Goal: Find specific page/section: Find specific page/section

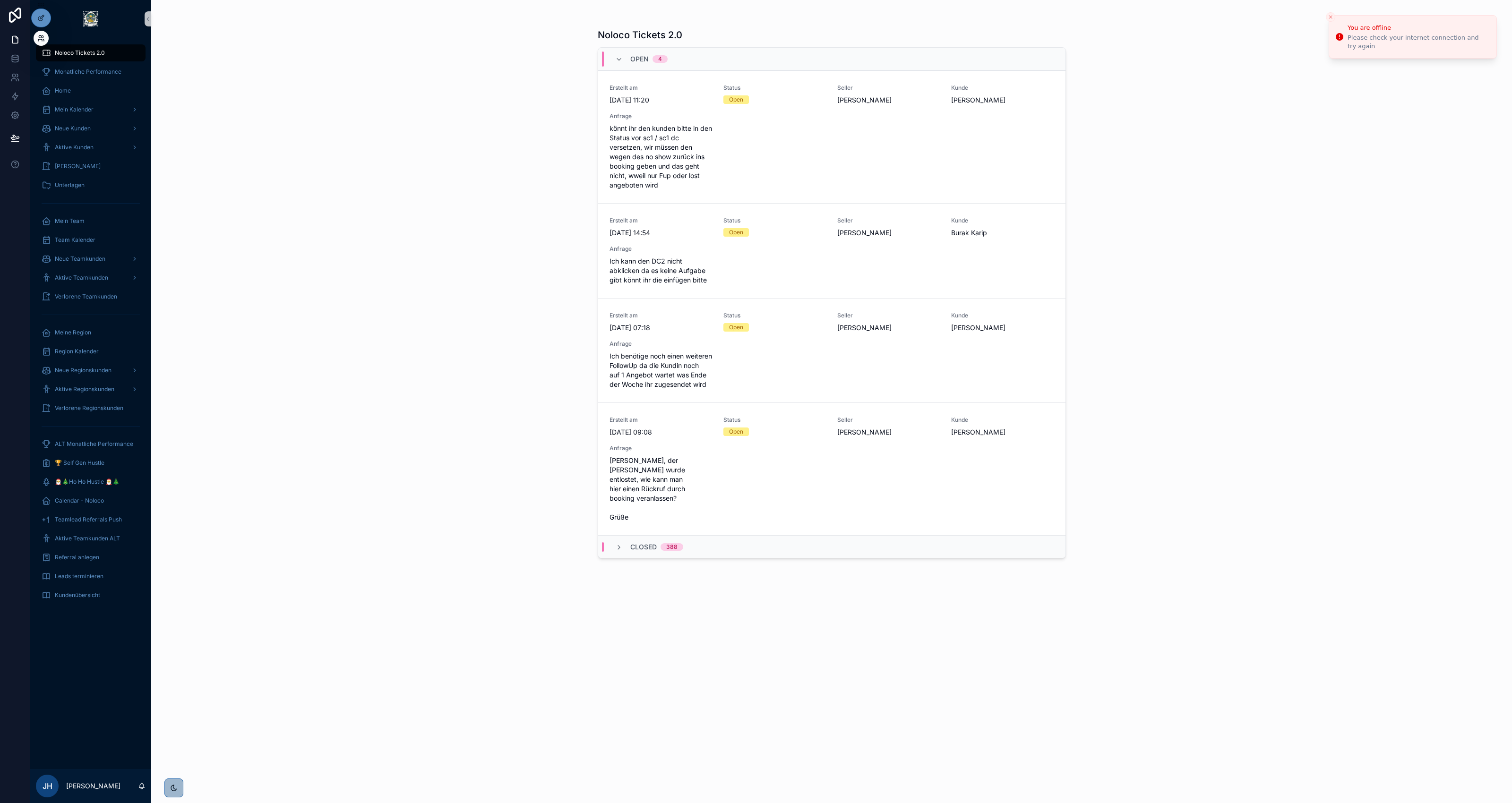
click at [43, 39] on icon at bounding box center [41, 38] width 8 height 8
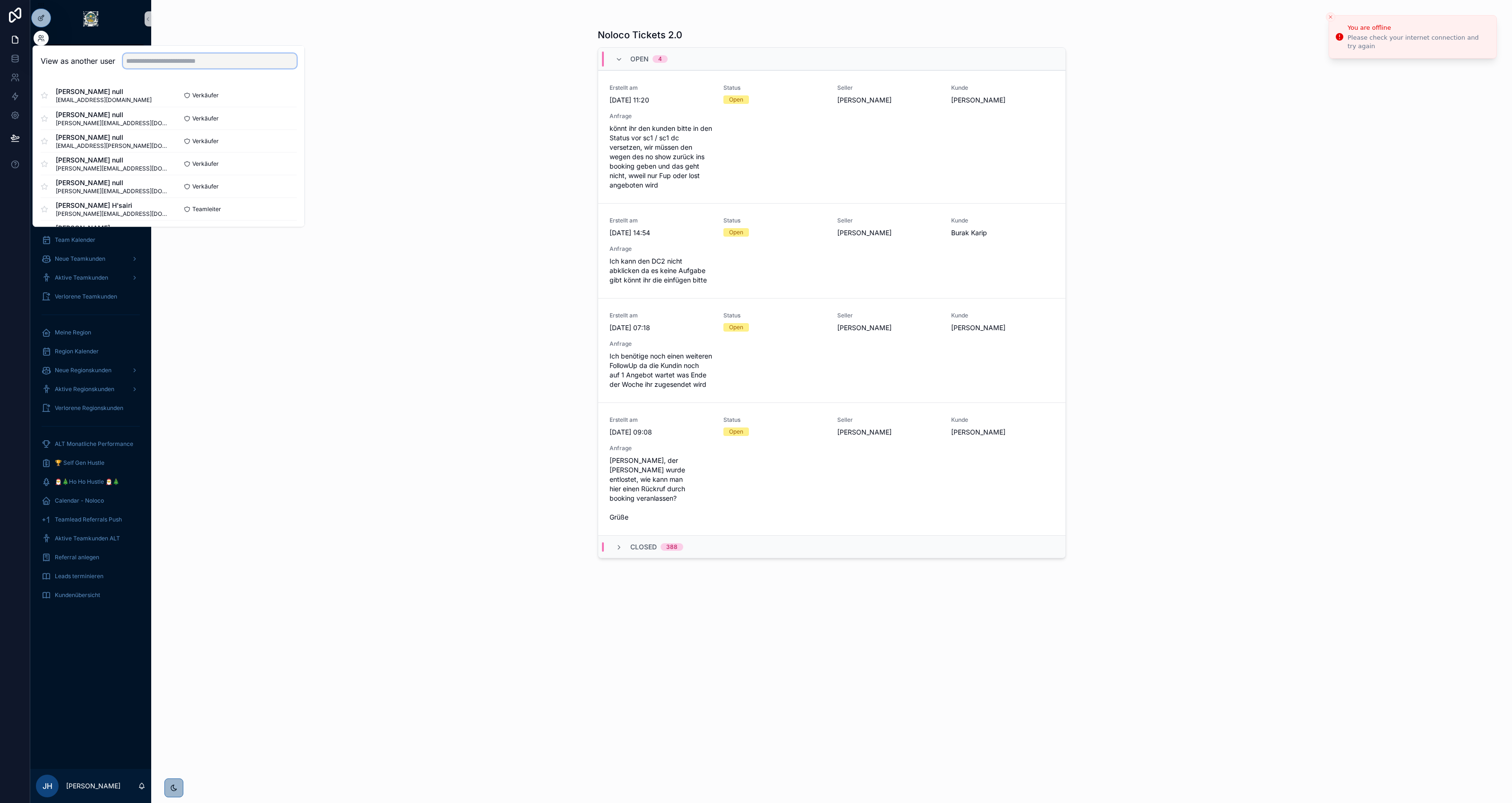
click at [166, 66] on input "text" at bounding box center [210, 61] width 174 height 15
type input "*******"
click at [284, 93] on button "Select" at bounding box center [285, 95] width 25 height 14
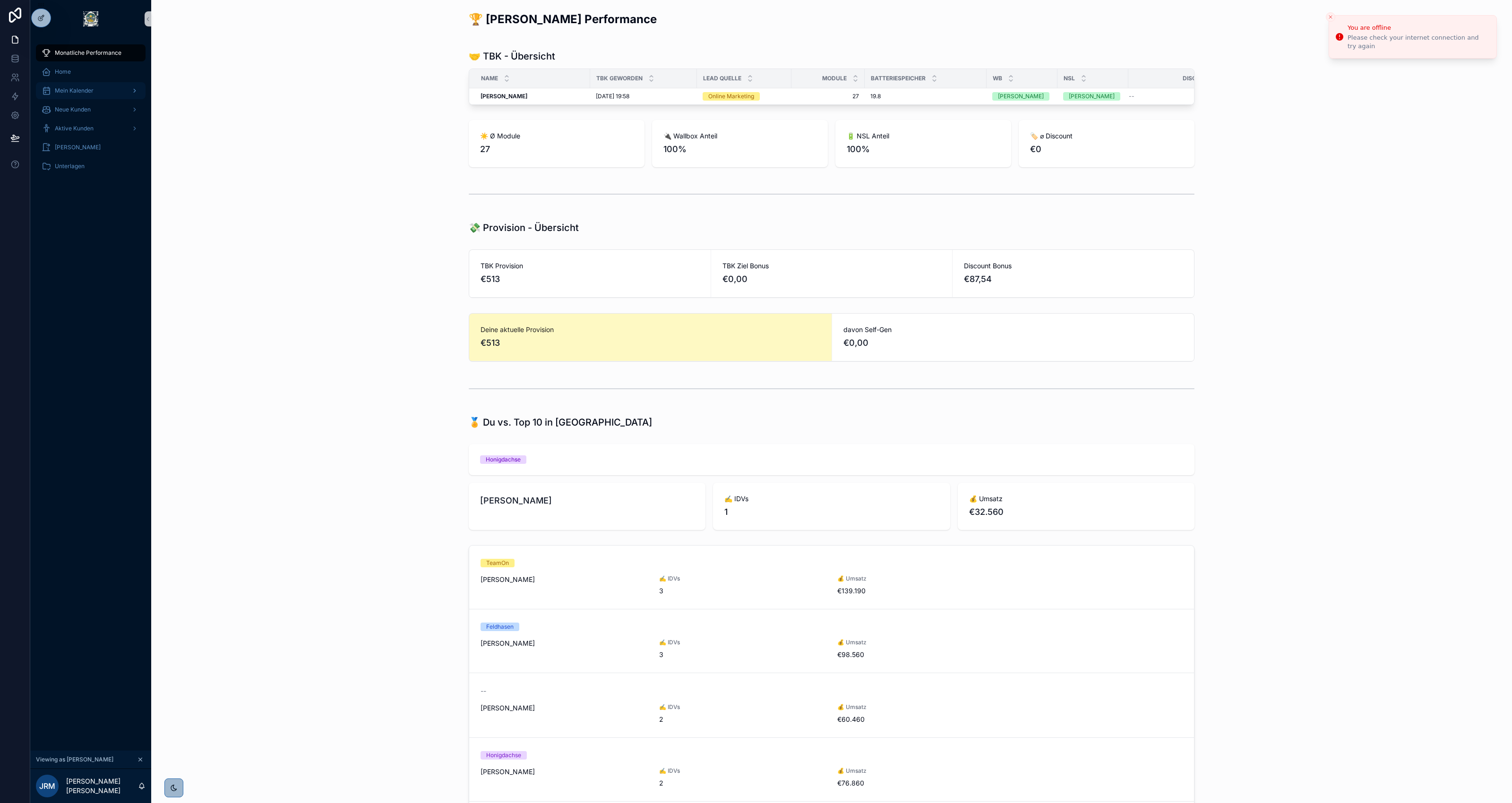
click at [88, 91] on span "Mein Kalender" at bounding box center [74, 90] width 39 height 8
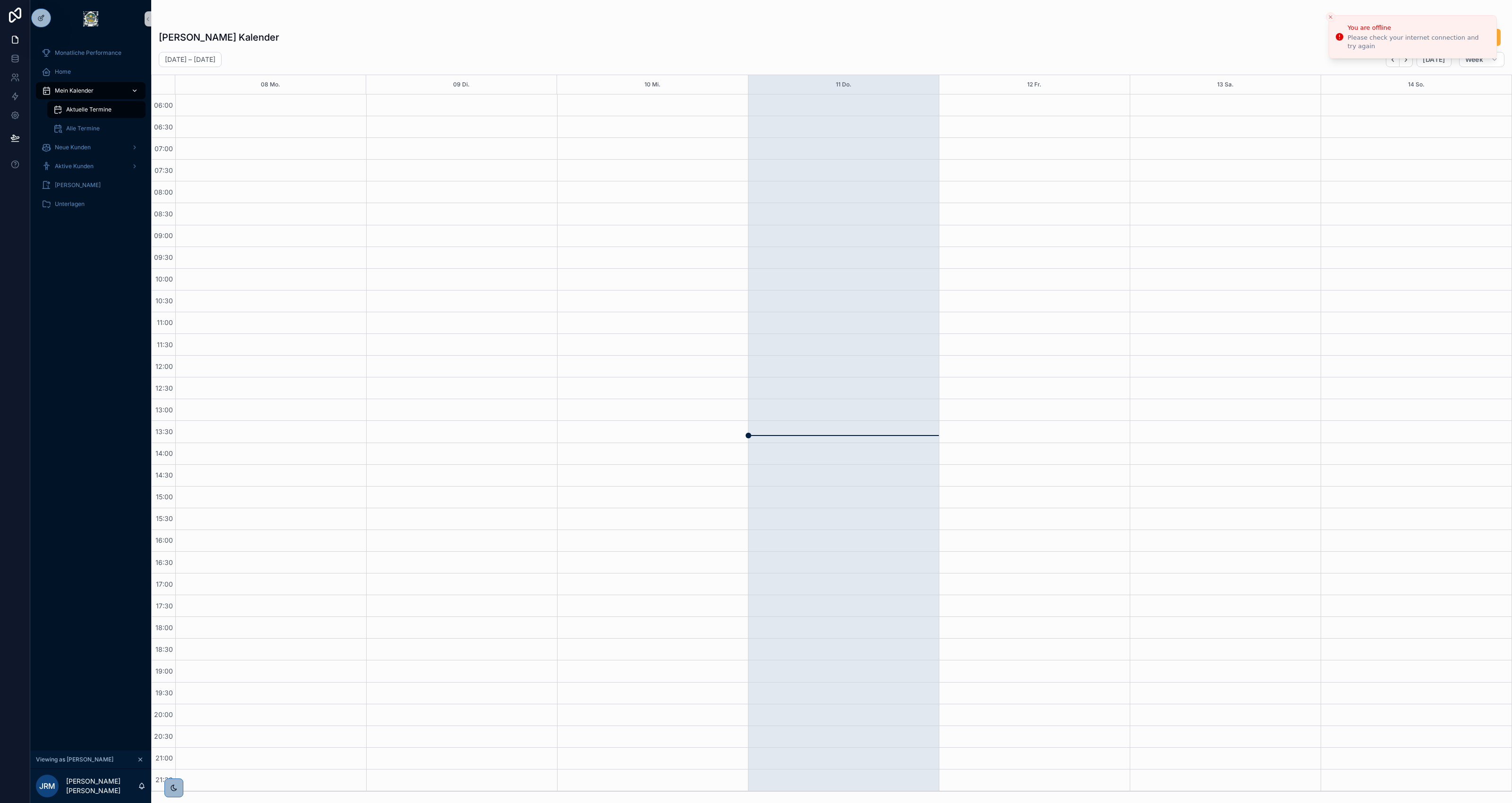
scroll to position [1, 0]
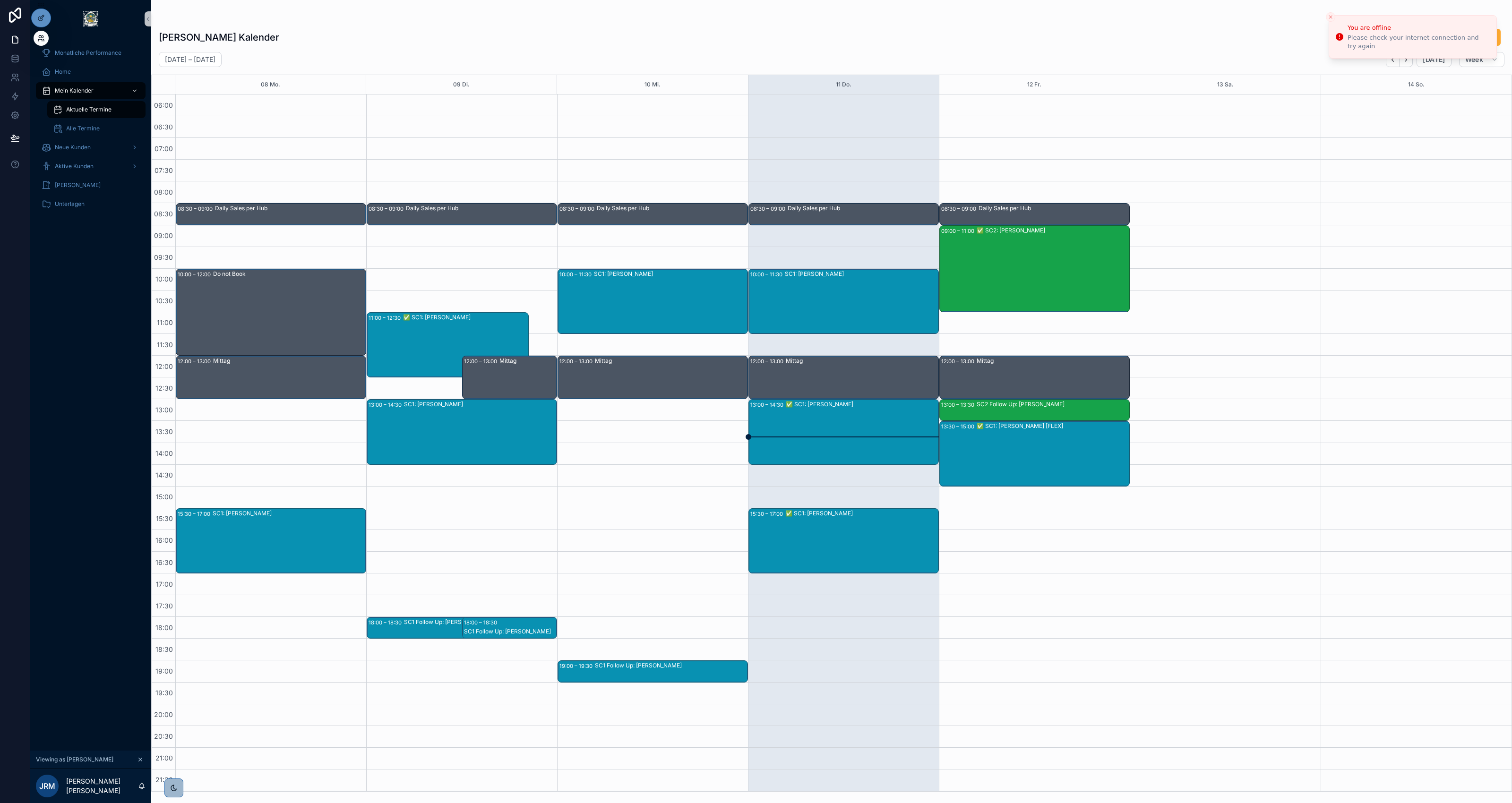
click at [44, 36] on icon at bounding box center [41, 38] width 8 height 8
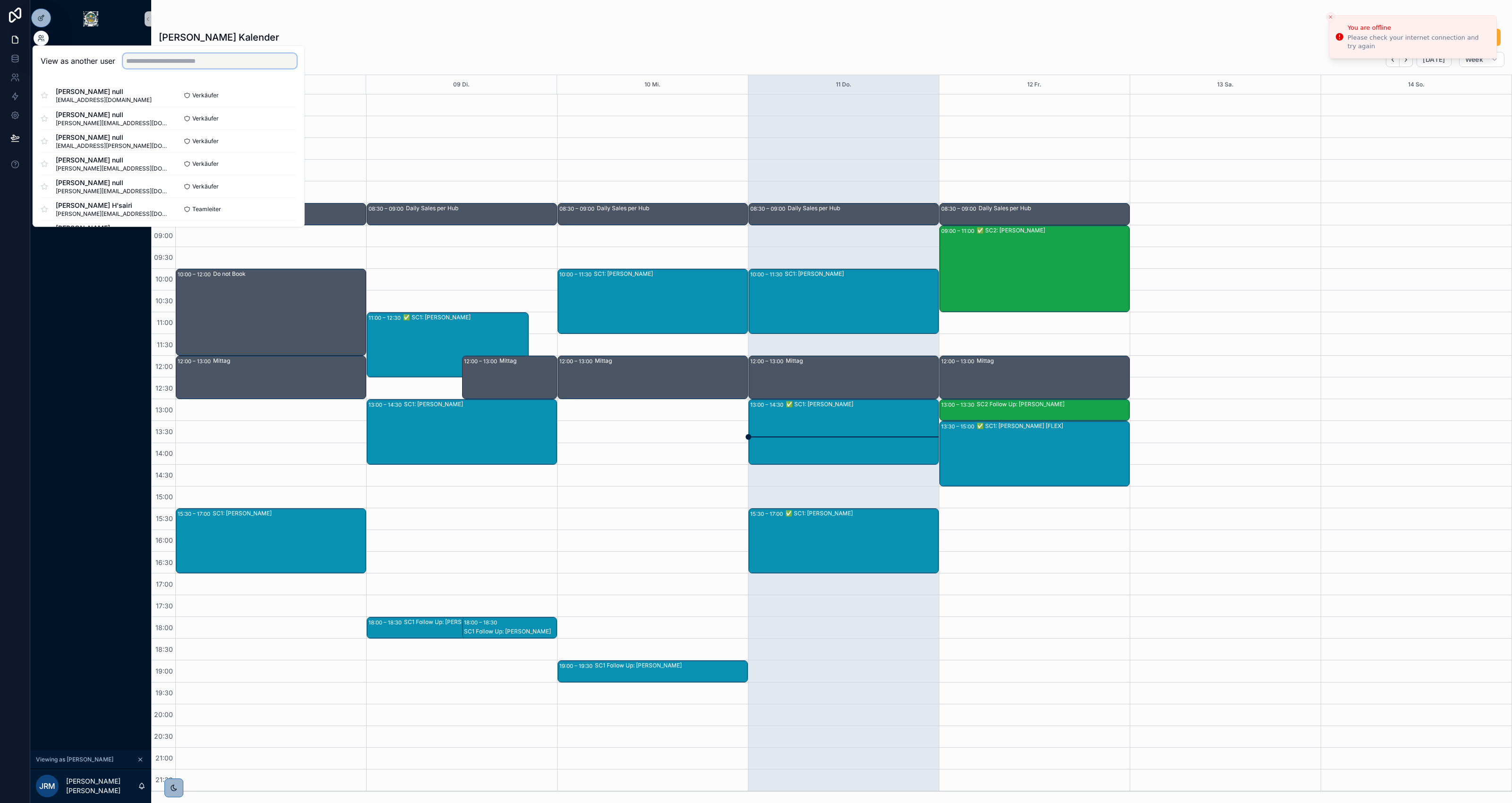
click at [209, 60] on input "text" at bounding box center [210, 61] width 174 height 15
type input "****"
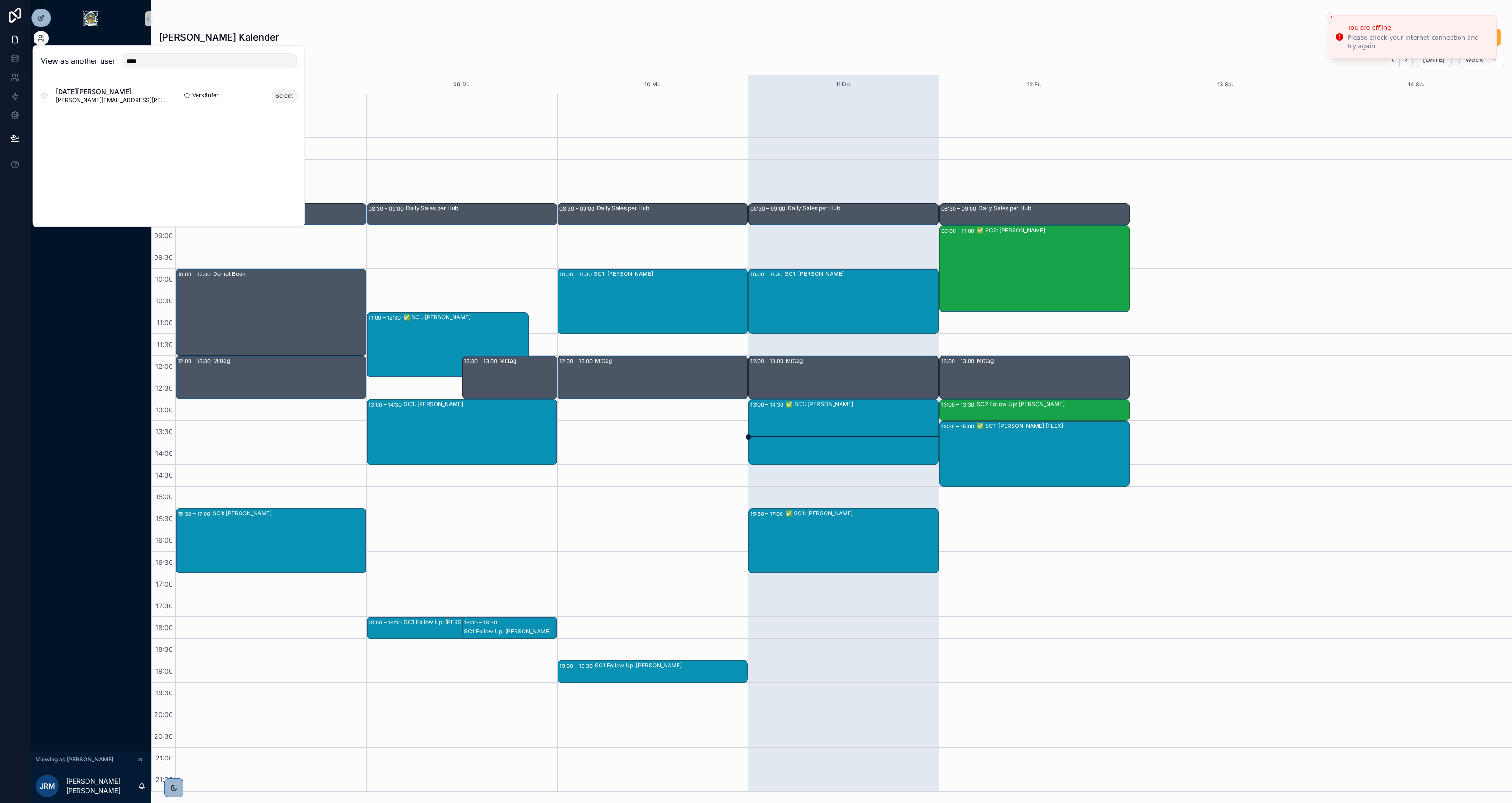
click at [279, 96] on button "Select" at bounding box center [285, 95] width 25 height 14
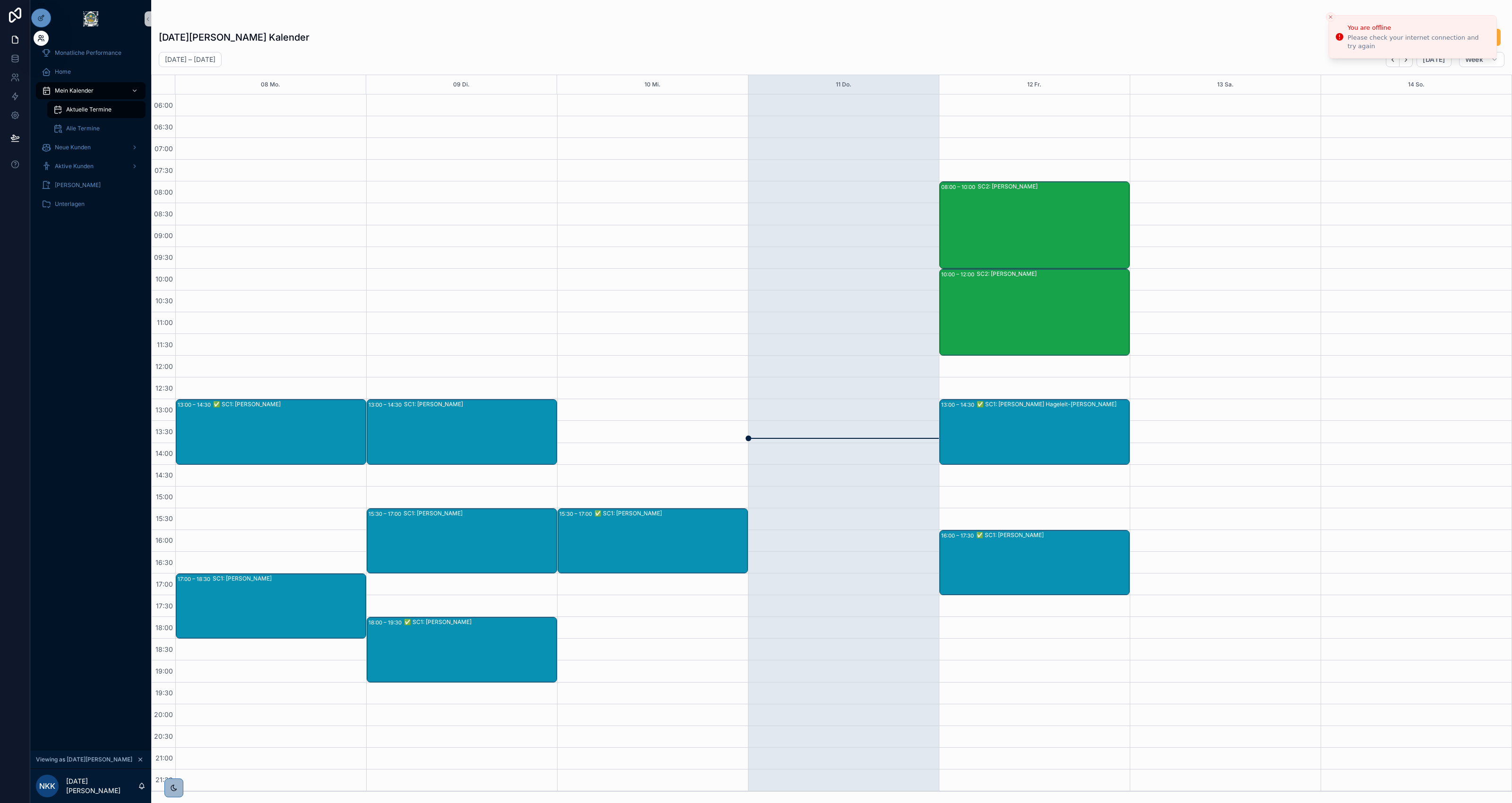
click at [43, 39] on icon at bounding box center [41, 38] width 8 height 8
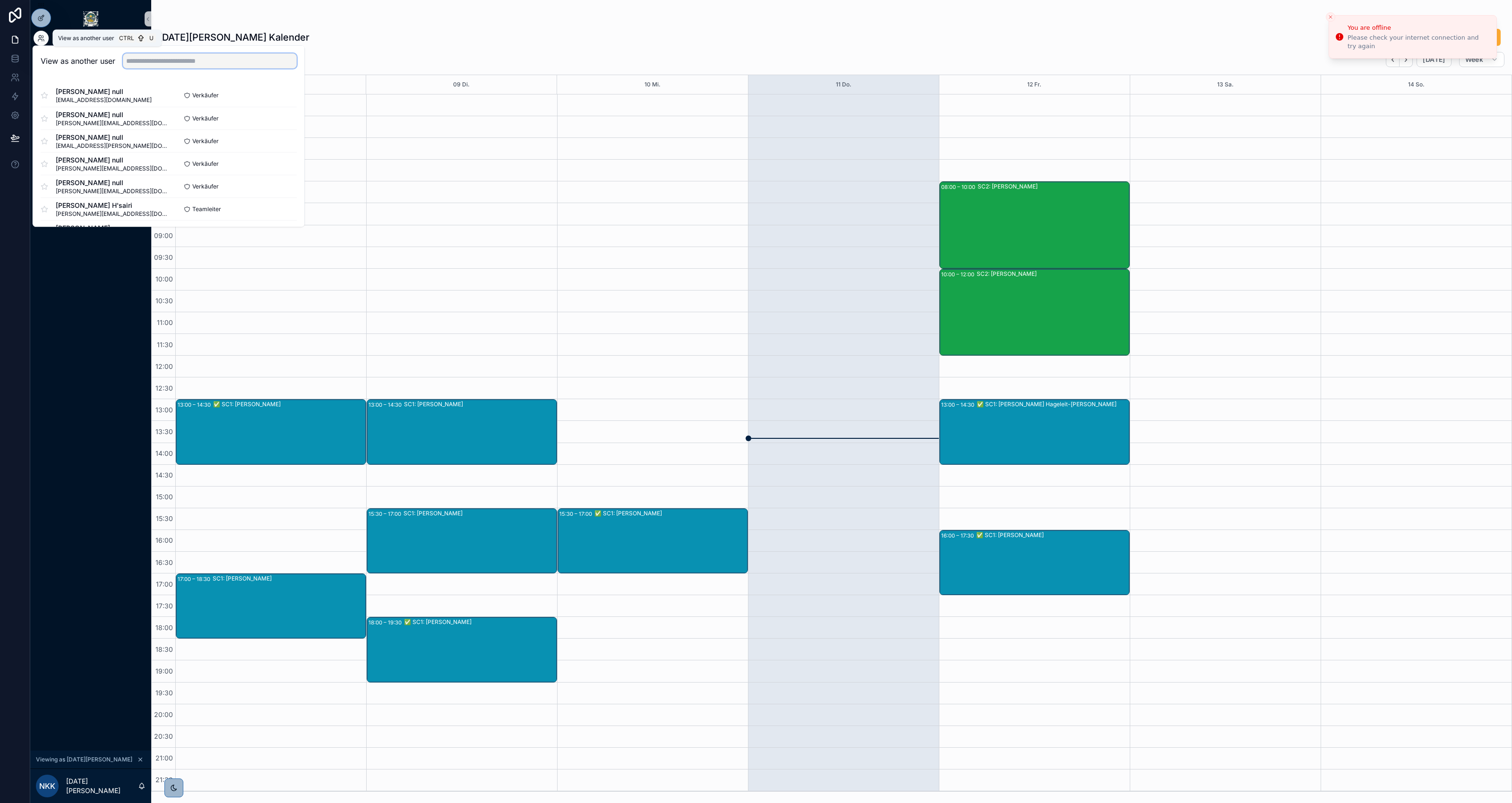
click at [188, 64] on input "text" at bounding box center [210, 61] width 174 height 15
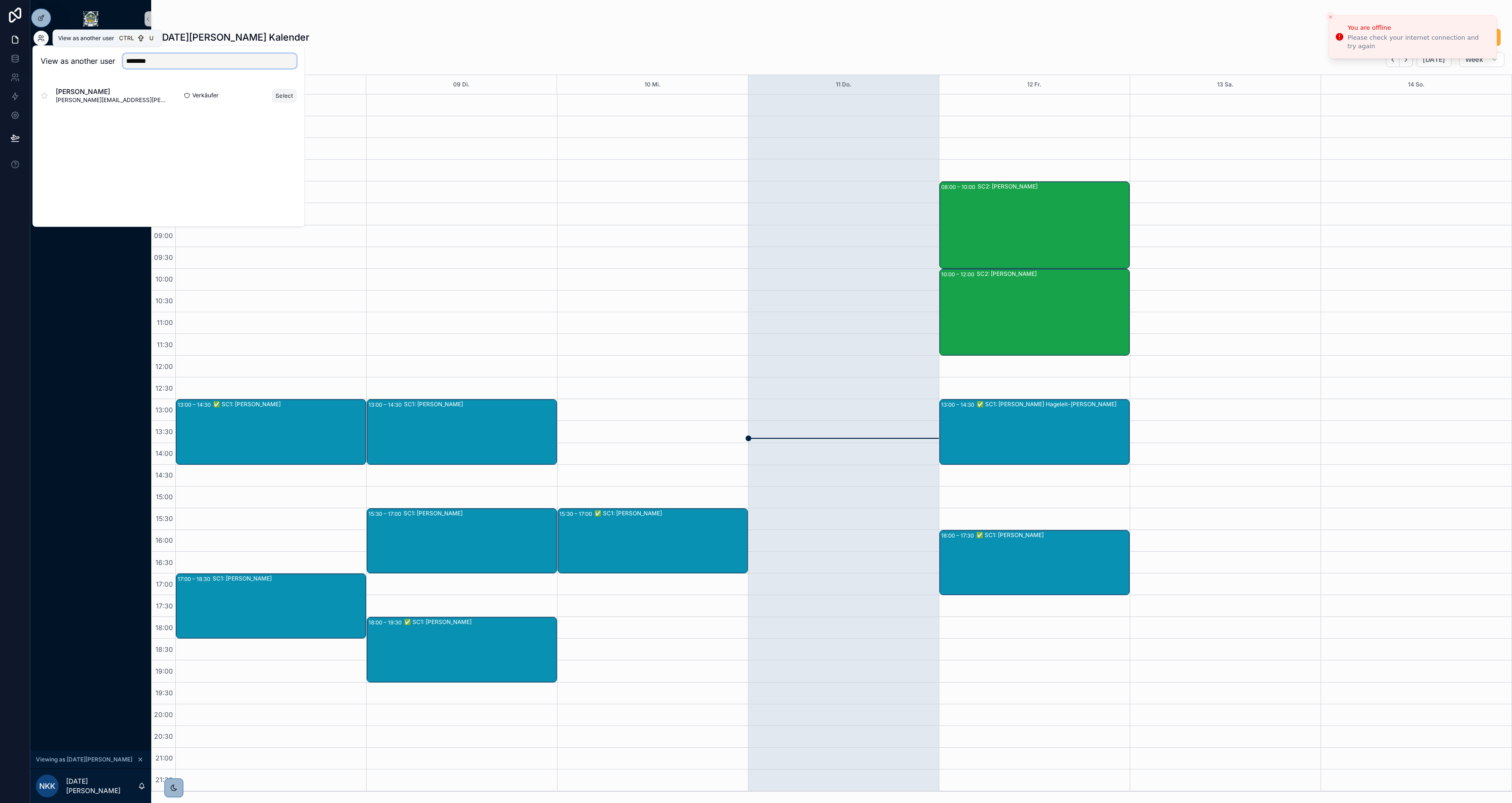
type input "********"
click at [281, 93] on button "Select" at bounding box center [285, 95] width 25 height 14
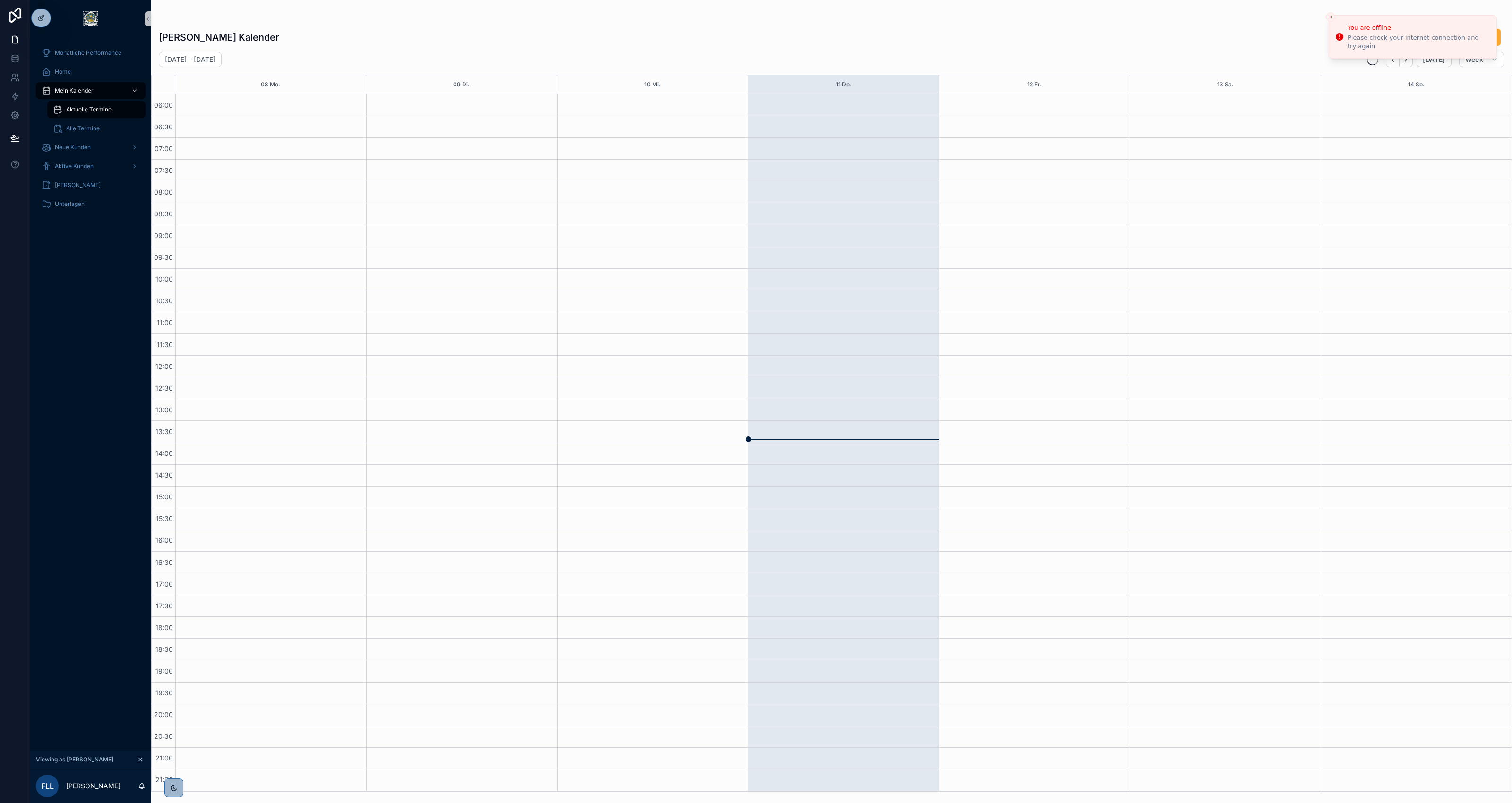
scroll to position [1, 0]
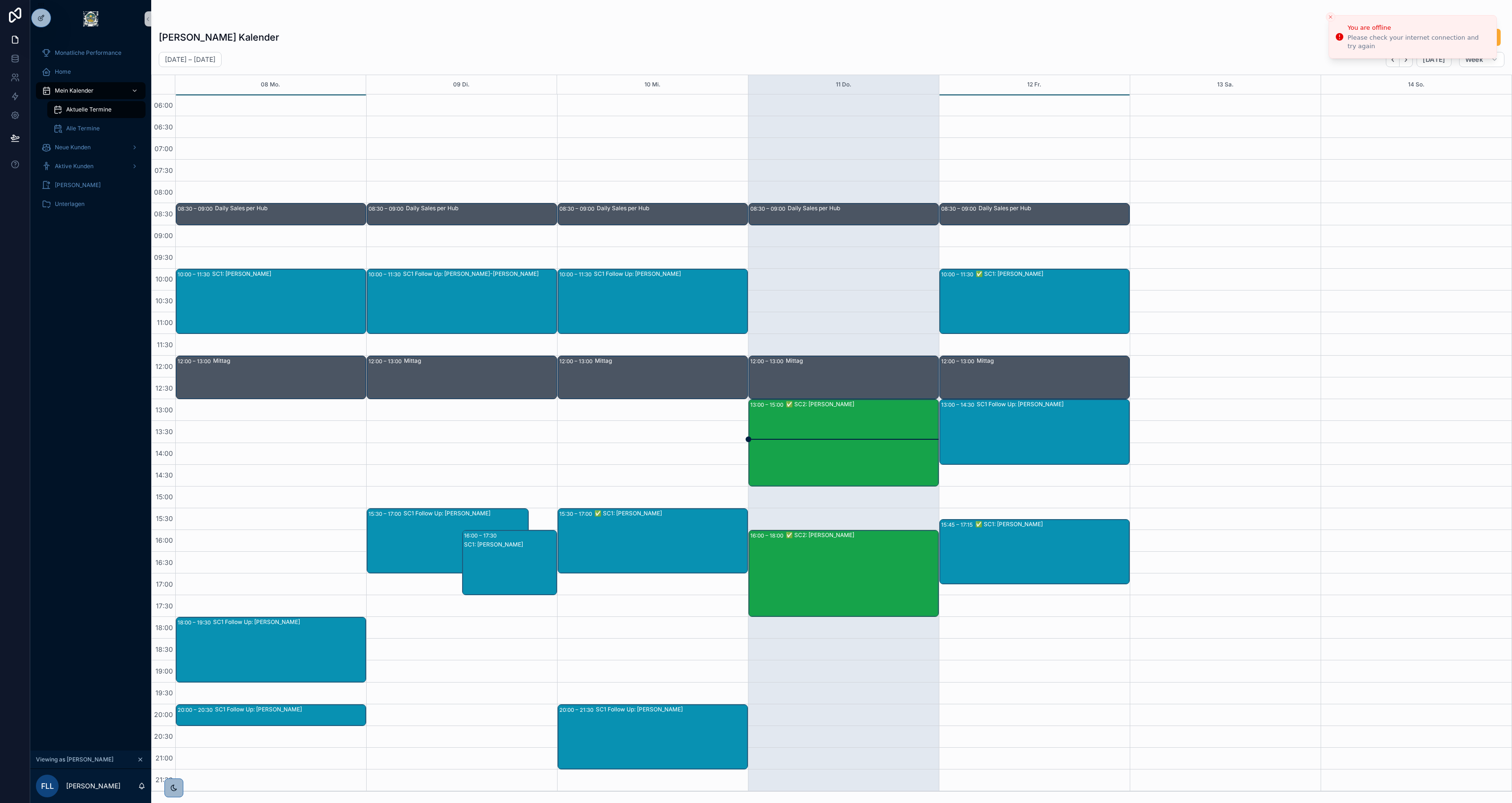
click at [905, 377] on div "Mittag" at bounding box center [862, 377] width 152 height 42
click at [1331, 16] on icon "Close toast" at bounding box center [1331, 17] width 6 height 6
click at [815, 426] on div "✅ SC2: Christian Schmid" at bounding box center [862, 443] width 152 height 85
